Goal: Information Seeking & Learning: Learn about a topic

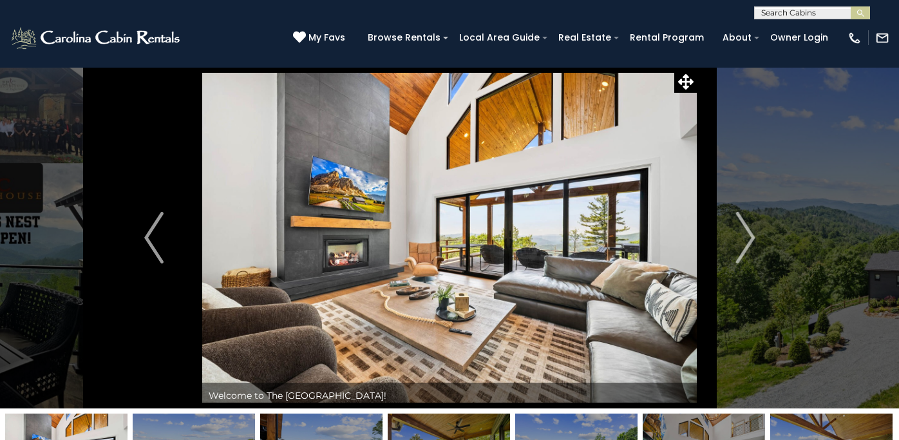
scroll to position [135, 0]
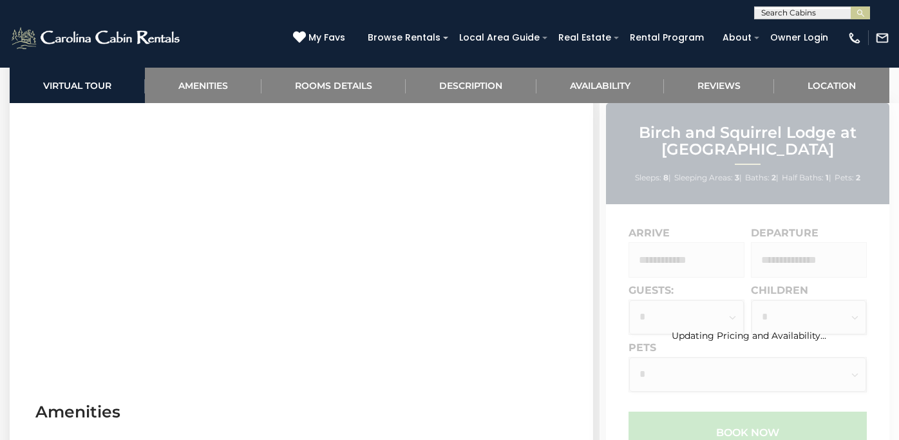
scroll to position [618, 0]
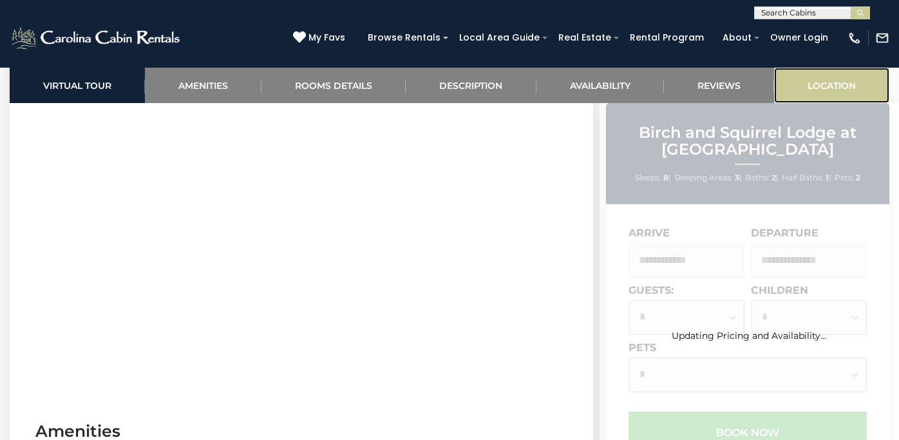
click at [825, 87] on link "Location" at bounding box center [831, 85] width 115 height 35
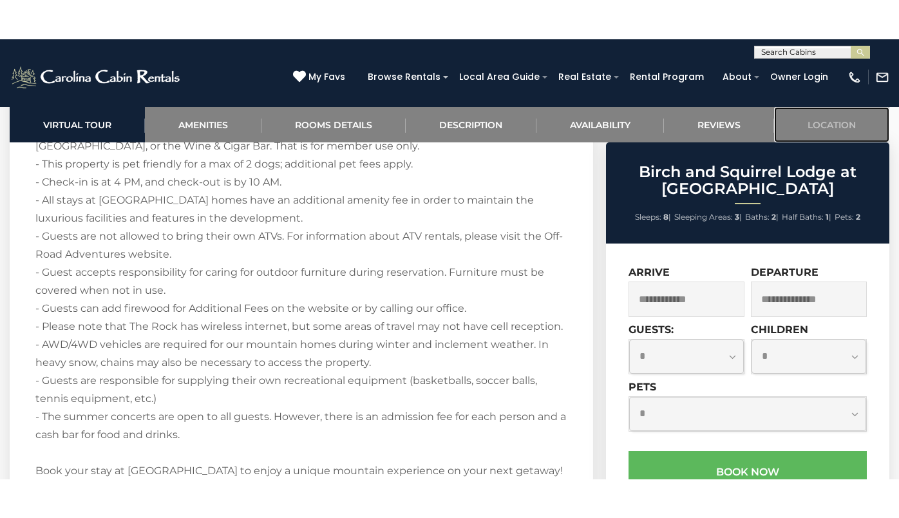
scroll to position [4007, 0]
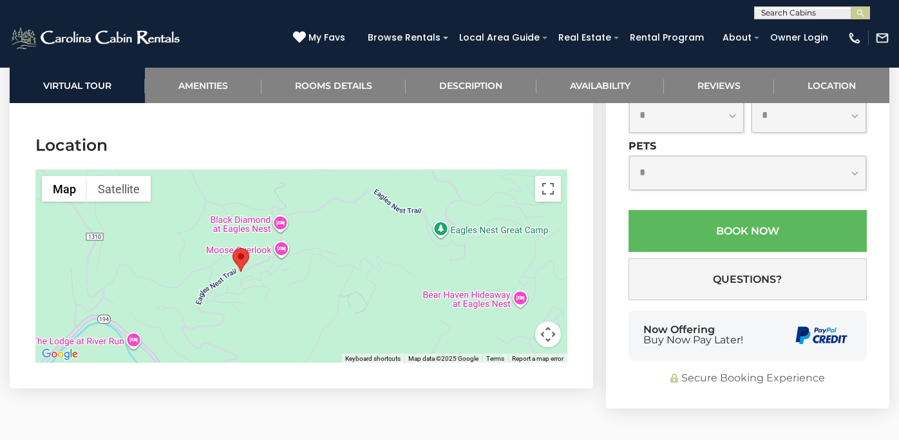
drag, startPoint x: 495, startPoint y: 251, endPoint x: 433, endPoint y: 256, distance: 62.1
click at [433, 256] on div at bounding box center [301, 265] width 532 height 193
click at [550, 176] on button "Toggle fullscreen view" at bounding box center [548, 189] width 26 height 26
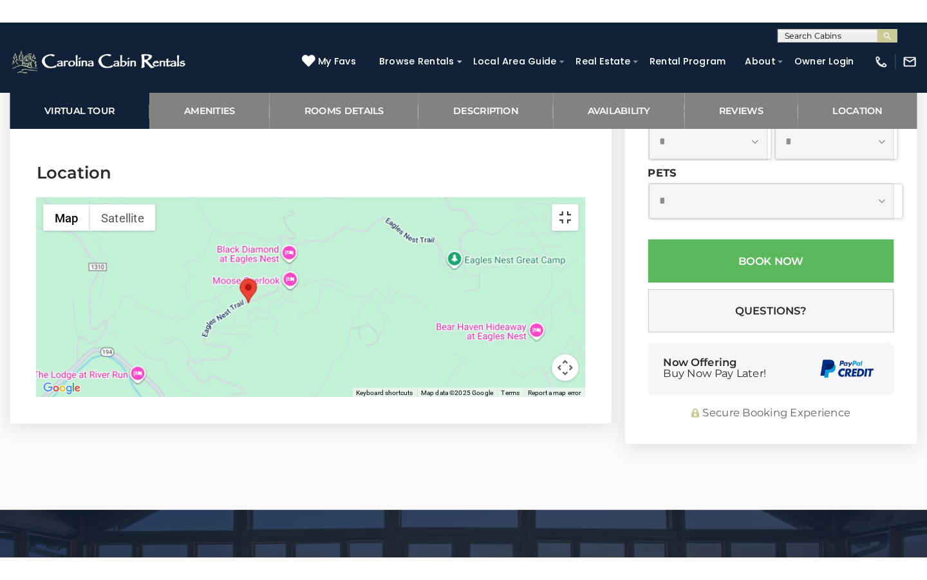
scroll to position [3971, 0]
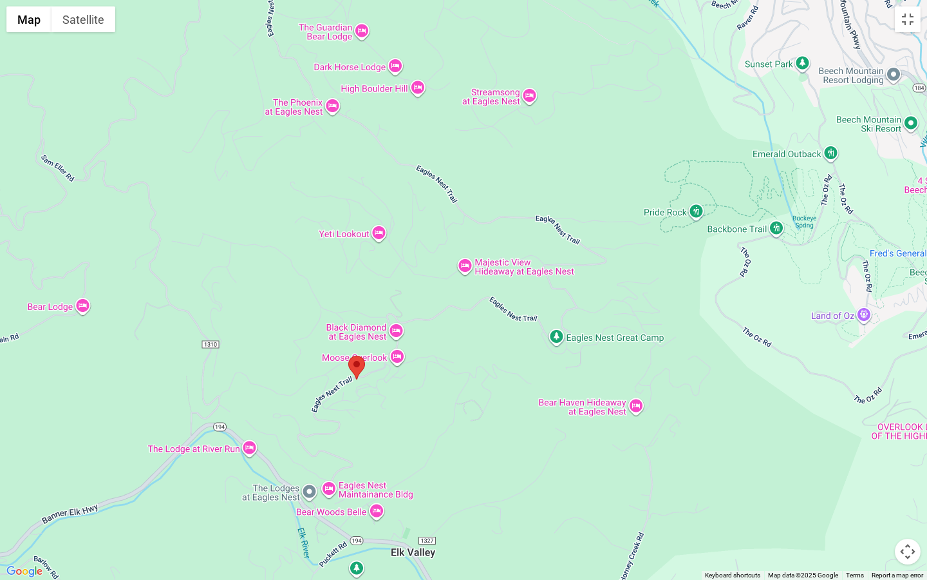
drag, startPoint x: 742, startPoint y: 254, endPoint x: 696, endPoint y: 339, distance: 96.3
click at [696, 339] on div at bounding box center [463, 290] width 927 height 580
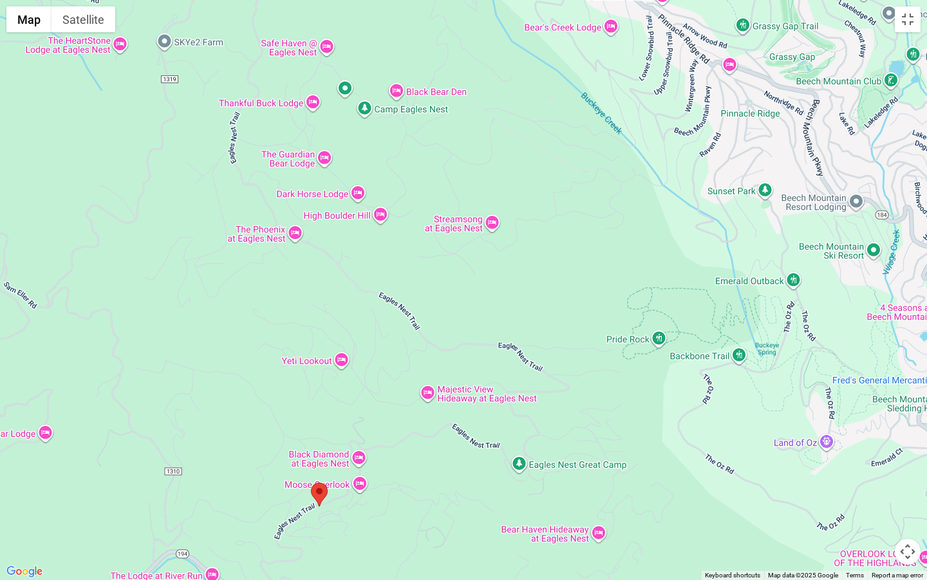
drag, startPoint x: 633, startPoint y: 267, endPoint x: 596, endPoint y: 396, distance: 134.7
click at [596, 396] on div at bounding box center [463, 290] width 927 height 580
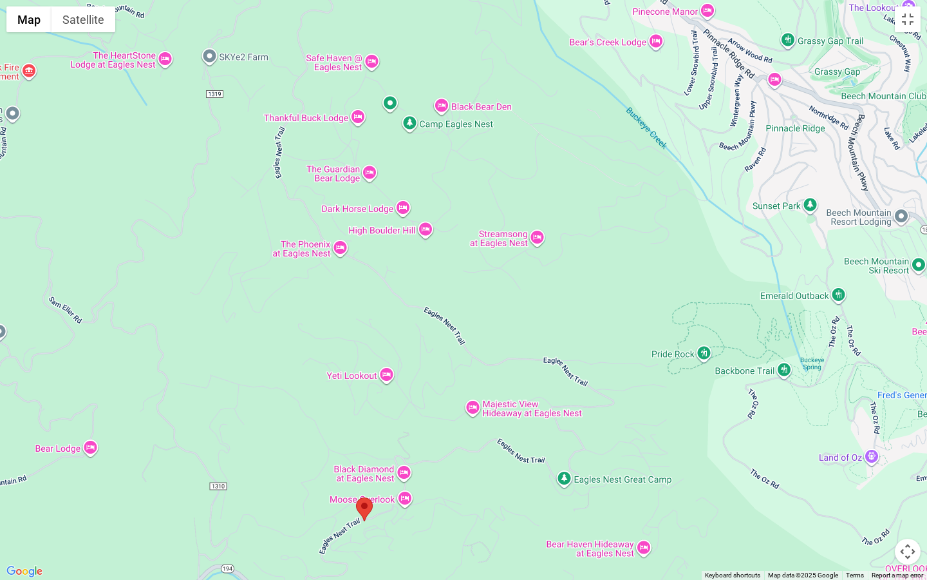
drag, startPoint x: 472, startPoint y: 154, endPoint x: 516, endPoint y: 170, distance: 46.7
click at [516, 170] on div at bounding box center [463, 290] width 927 height 580
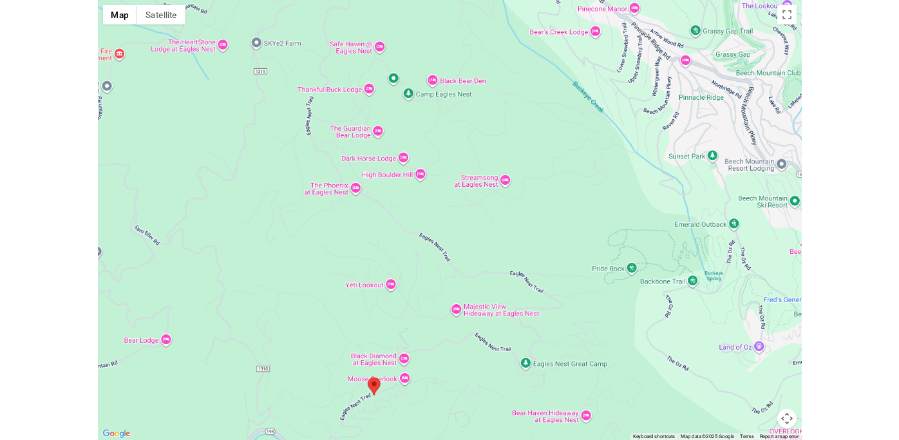
scroll to position [4007, 0]
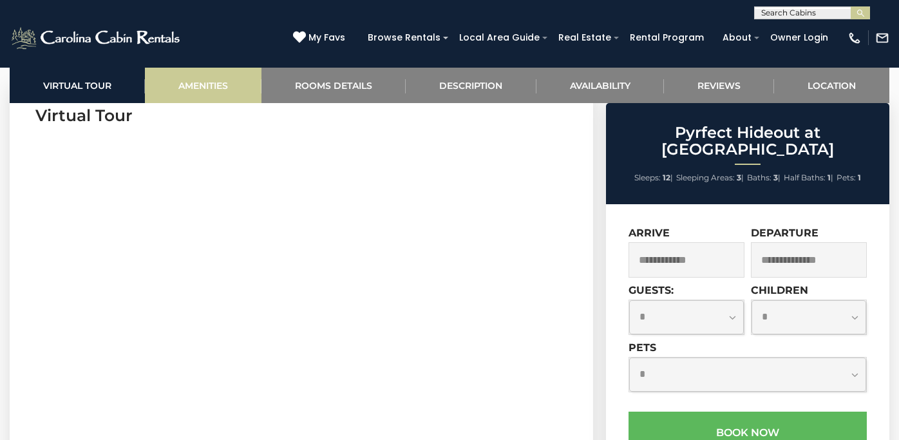
scroll to position [543, 0]
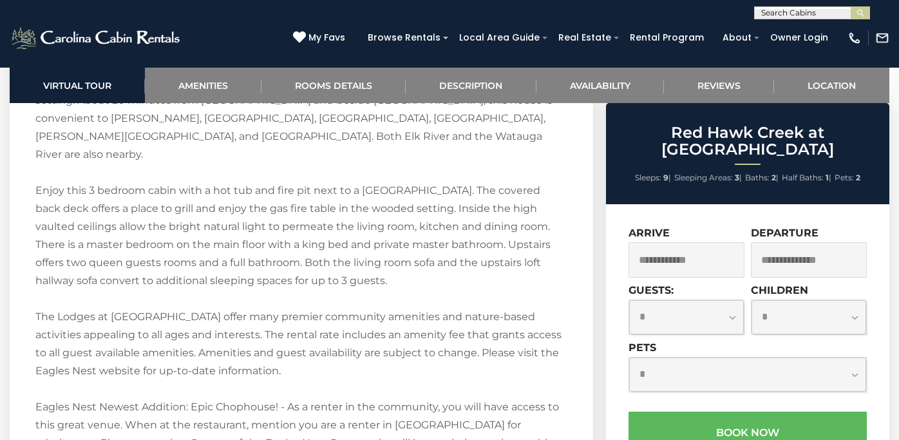
scroll to position [1776, 0]
click at [842, 80] on link "Location" at bounding box center [831, 85] width 115 height 35
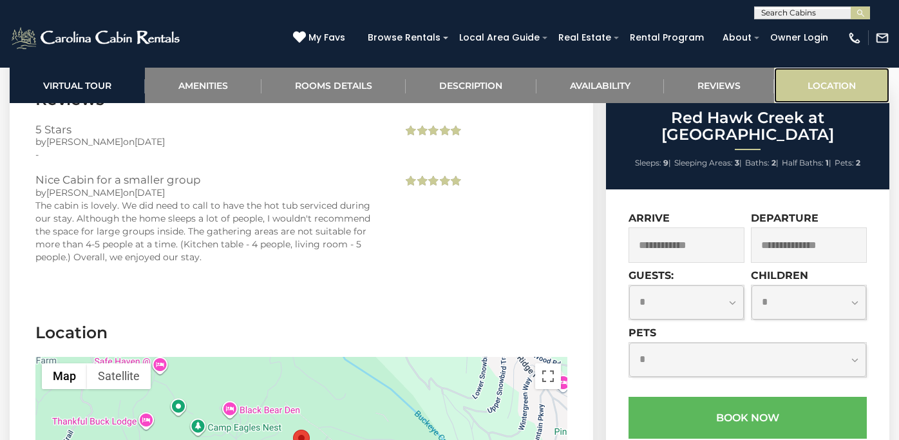
scroll to position [3668, 0]
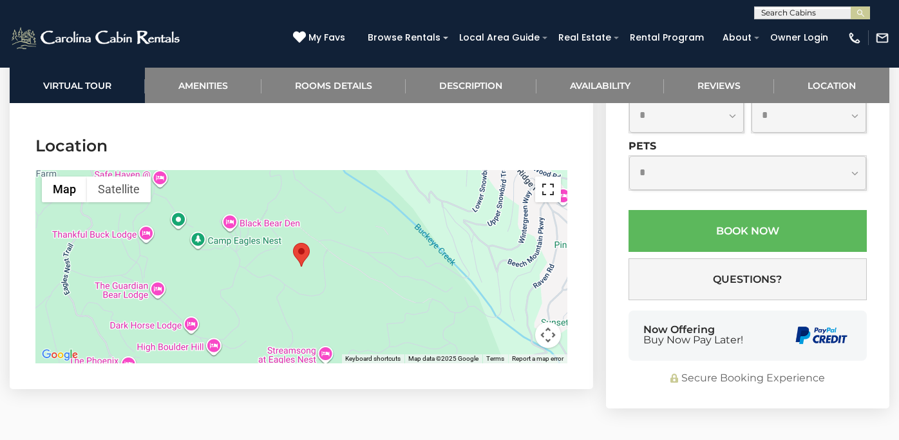
click at [544, 176] on button "Toggle fullscreen view" at bounding box center [548, 189] width 26 height 26
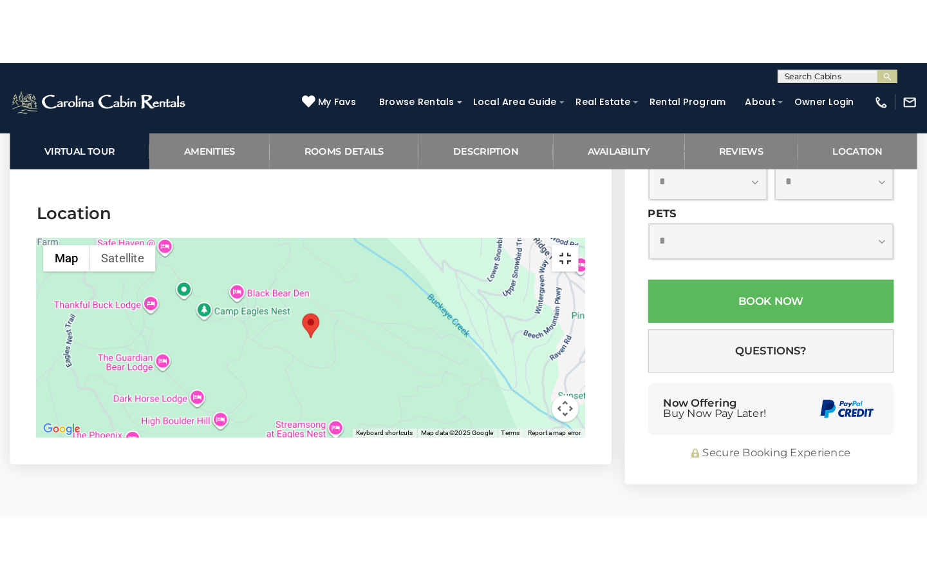
scroll to position [3650, 0]
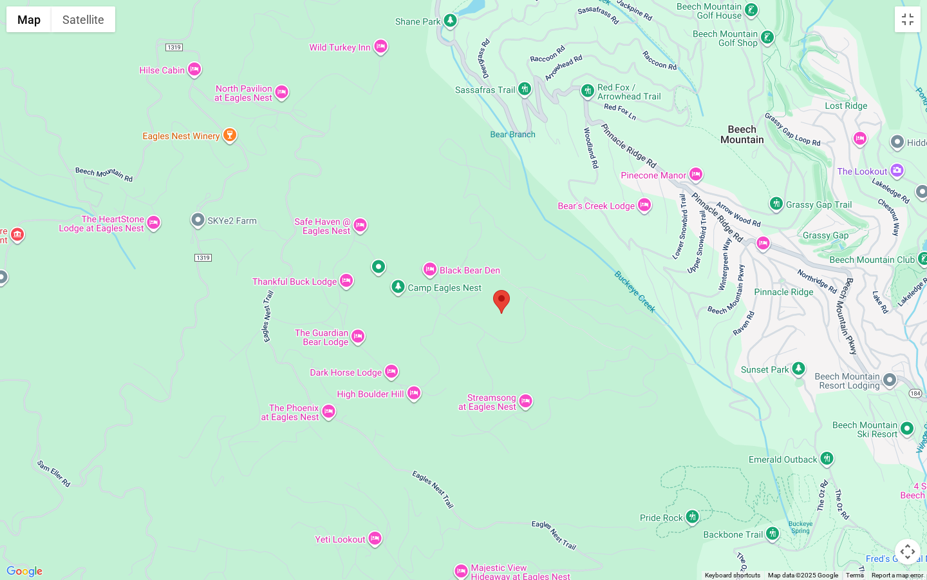
drag, startPoint x: 419, startPoint y: 305, endPoint x: 459, endPoint y: 330, distance: 47.2
click at [459, 330] on div at bounding box center [463, 290] width 927 height 580
click at [898, 439] on button "Map camera controls" at bounding box center [908, 551] width 26 height 26
click at [879, 439] on button "Zoom in" at bounding box center [876, 487] width 26 height 26
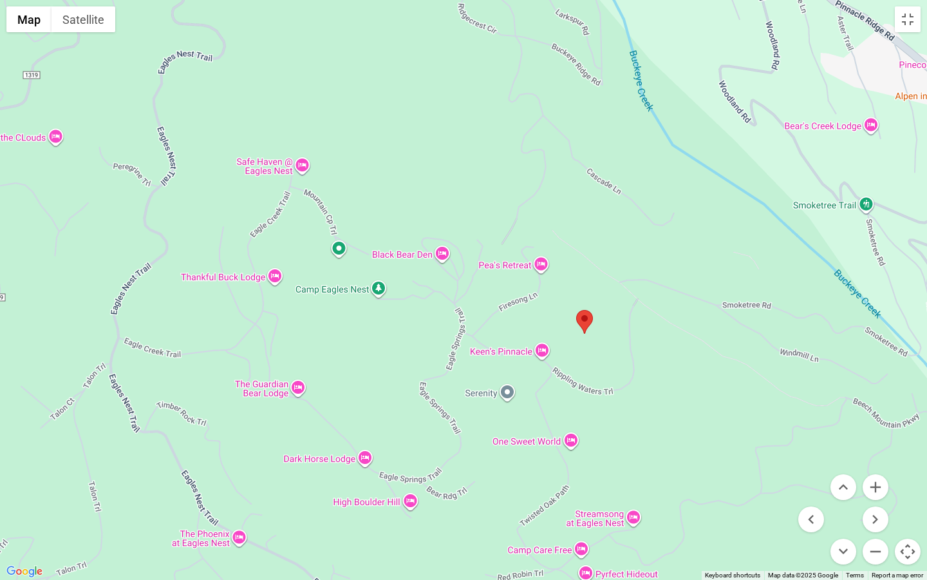
drag, startPoint x: 354, startPoint y: 360, endPoint x: 402, endPoint y: 356, distance: 48.5
click at [402, 356] on div at bounding box center [463, 290] width 927 height 580
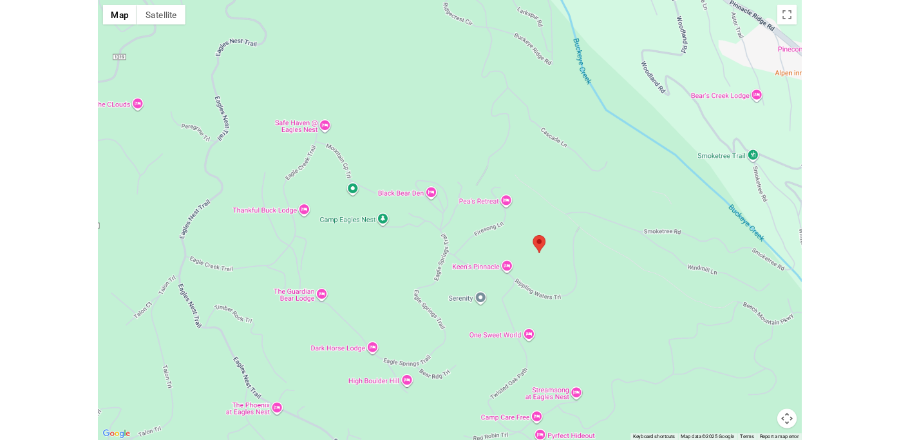
scroll to position [3668, 0]
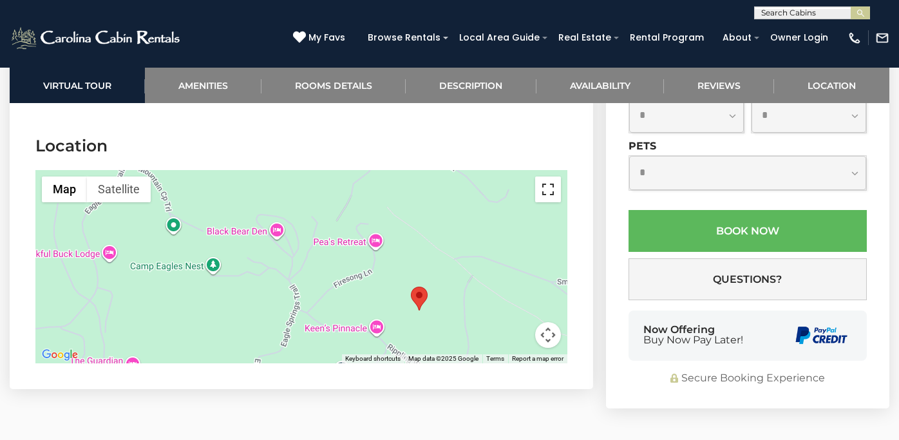
click at [547, 176] on button "Toggle fullscreen view" at bounding box center [548, 189] width 26 height 26
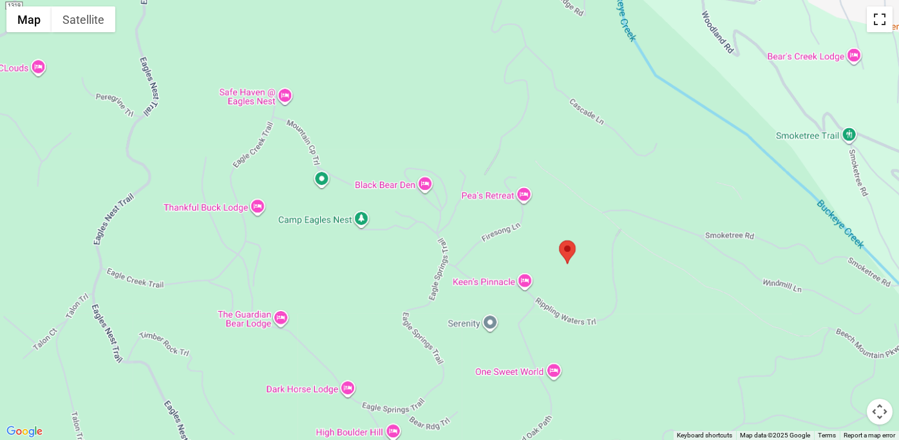
scroll to position [190, 0]
